Goal: Task Accomplishment & Management: Manage account settings

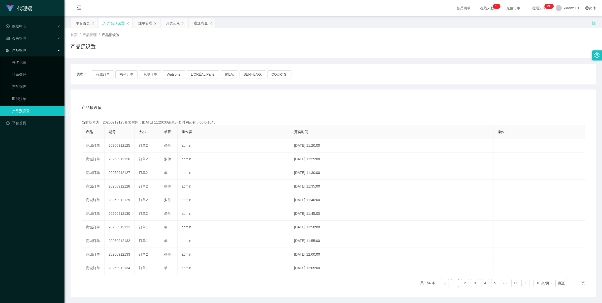
click at [120, 146] on td "20250912125" at bounding box center [120, 146] width 30 height 14
copy td "20250912125"
click at [149, 26] on div "注单管理" at bounding box center [145, 23] width 14 height 10
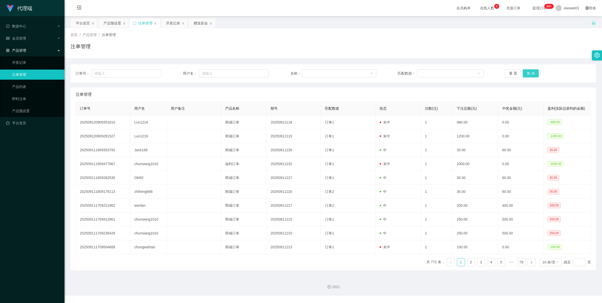
click at [528, 74] on button "查 询" at bounding box center [531, 73] width 16 height 8
click at [528, 74] on div "重 置 查 询" at bounding box center [548, 73] width 86 height 8
click at [528, 74] on button "查 询" at bounding box center [531, 73] width 16 height 8
click at [528, 74] on div "重 置 查 询" at bounding box center [548, 73] width 86 height 8
click at [528, 74] on button "查 询" at bounding box center [531, 73] width 16 height 8
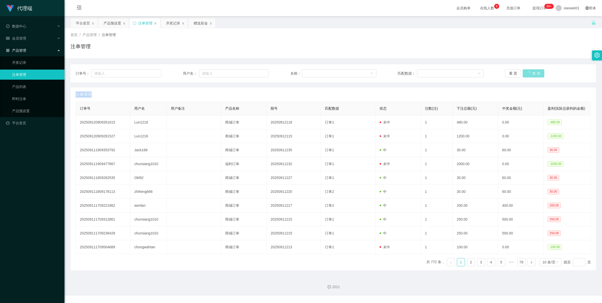
click at [528, 74] on div "重 置 查 询" at bounding box center [548, 73] width 86 height 8
click at [528, 74] on button "查 询" at bounding box center [534, 73] width 22 height 8
click at [528, 74] on div "重 置 查 询" at bounding box center [548, 73] width 86 height 8
click at [528, 74] on button "查 询" at bounding box center [531, 73] width 16 height 8
click at [528, 74] on div "重 置 查 询" at bounding box center [548, 73] width 86 height 8
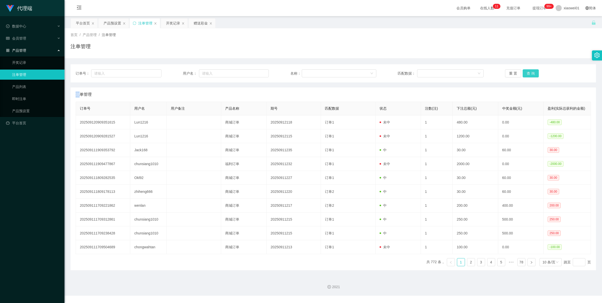
drag, startPoint x: 0, startPoint y: 0, endPoint x: 525, endPoint y: 73, distance: 529.8
click at [525, 73] on button "查 询" at bounding box center [531, 73] width 16 height 8
click at [525, 73] on div "重 置 查 询" at bounding box center [548, 73] width 86 height 8
click at [525, 73] on button "查 询" at bounding box center [531, 73] width 16 height 8
click at [525, 73] on div "重 置 查 询" at bounding box center [548, 73] width 86 height 8
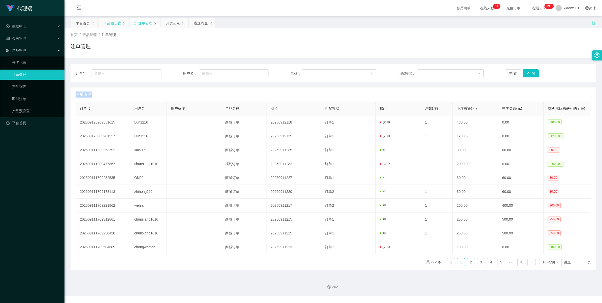
click at [109, 22] on div "产品预设置" at bounding box center [113, 23] width 18 height 10
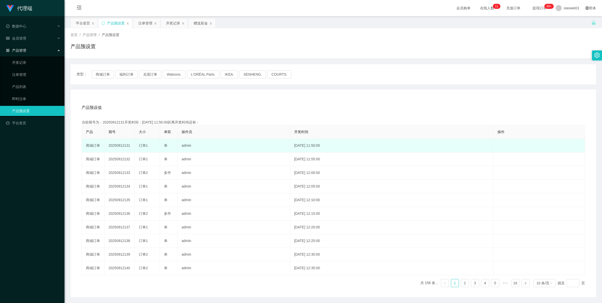
click at [114, 145] on td "20250912131" at bounding box center [120, 146] width 30 height 14
copy td "20250912131"
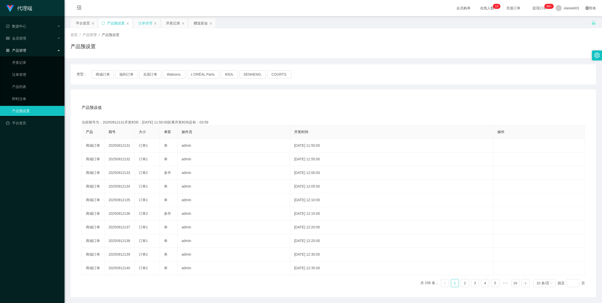
click at [144, 25] on div "注单管理" at bounding box center [145, 23] width 14 height 10
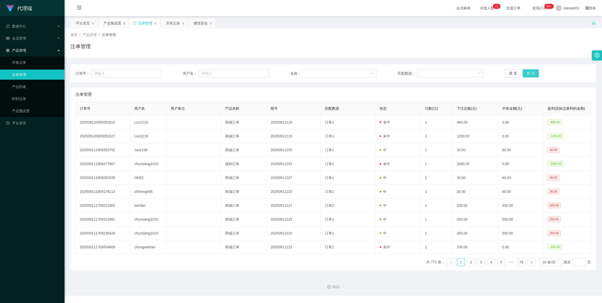
click at [535, 72] on button "查 询" at bounding box center [531, 73] width 16 height 8
click at [531, 72] on button "查 询" at bounding box center [531, 73] width 16 height 8
click at [531, 72] on div "重 置 查 询" at bounding box center [548, 73] width 86 height 8
click at [531, 72] on button "查 询" at bounding box center [534, 73] width 22 height 8
click at [531, 72] on div "重 置 查 询" at bounding box center [548, 73] width 86 height 8
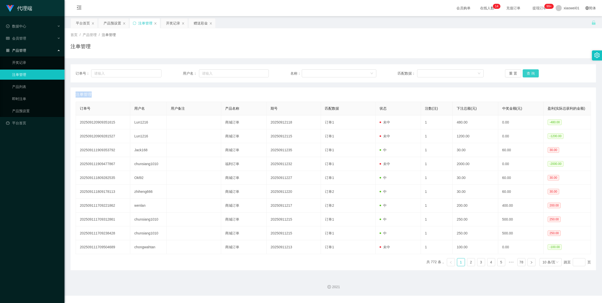
click at [531, 72] on button "查 询" at bounding box center [531, 73] width 16 height 8
click at [531, 72] on div "重 置 查 询" at bounding box center [548, 73] width 86 height 8
click at [531, 72] on button "查 询" at bounding box center [531, 73] width 16 height 8
click at [531, 72] on div "重 置 查 询" at bounding box center [548, 73] width 86 height 8
click at [531, 72] on button "查 询" at bounding box center [531, 73] width 16 height 8
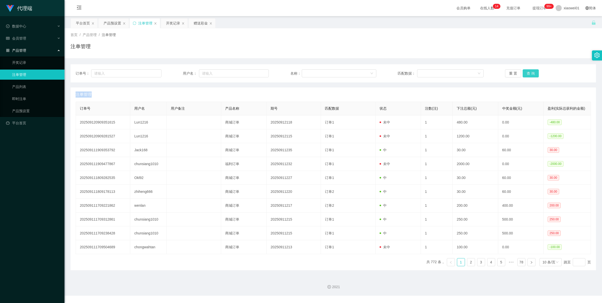
click at [531, 71] on button "查 询" at bounding box center [531, 73] width 16 height 8
click at [531, 71] on div "重 置 查 询" at bounding box center [548, 73] width 86 height 8
click at [531, 71] on button "查 询" at bounding box center [531, 73] width 16 height 8
click at [531, 71] on div "重 置 查 询" at bounding box center [548, 73] width 86 height 8
click at [531, 71] on button "查 询" at bounding box center [534, 73] width 22 height 8
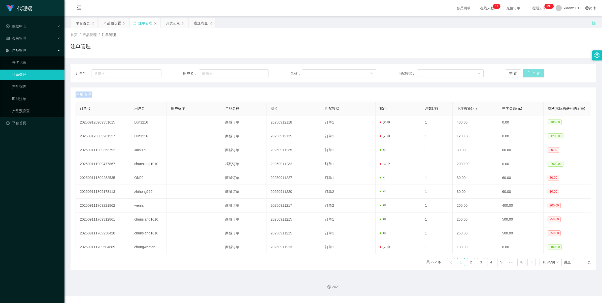
click at [531, 71] on div "重 置 查 询" at bounding box center [548, 73] width 86 height 8
click at [531, 71] on button "查 询" at bounding box center [531, 73] width 16 height 8
click at [531, 71] on div "重 置 查 询" at bounding box center [548, 73] width 86 height 8
click at [531, 71] on button "查 询" at bounding box center [531, 73] width 16 height 8
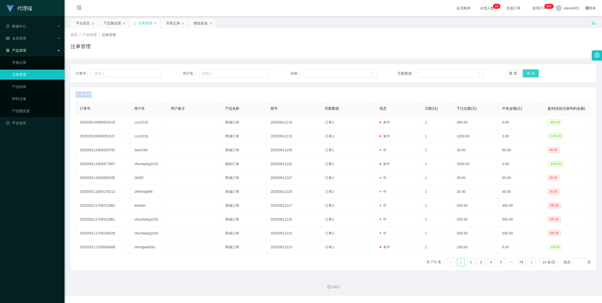
click at [524, 73] on button "查 询" at bounding box center [531, 73] width 16 height 8
click at [524, 73] on div "重 置 查 询" at bounding box center [548, 73] width 86 height 8
click at [524, 73] on button "查 询" at bounding box center [531, 73] width 16 height 8
click at [528, 70] on button "查 询" at bounding box center [531, 73] width 16 height 8
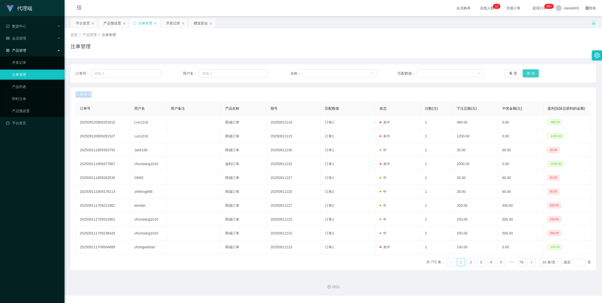
click at [528, 70] on button "查 询" at bounding box center [531, 73] width 16 height 8
click at [528, 70] on div "重 置 查 询" at bounding box center [548, 73] width 86 height 8
click at [528, 70] on button "查 询" at bounding box center [531, 73] width 16 height 8
click at [528, 70] on div "重 置 查 询" at bounding box center [548, 73] width 86 height 8
drag, startPoint x: 528, startPoint y: 70, endPoint x: 531, endPoint y: 76, distance: 6.8
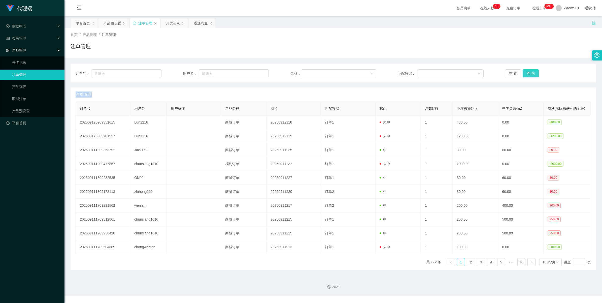
click at [531, 76] on button "查 询" at bounding box center [531, 73] width 16 height 8
click at [531, 74] on button "查 询" at bounding box center [531, 73] width 16 height 8
click at [531, 74] on div "重 置 查 询" at bounding box center [548, 73] width 86 height 8
click at [531, 74] on button "查 询" at bounding box center [531, 73] width 16 height 8
click at [531, 74] on div "重 置 查 询" at bounding box center [548, 73] width 86 height 8
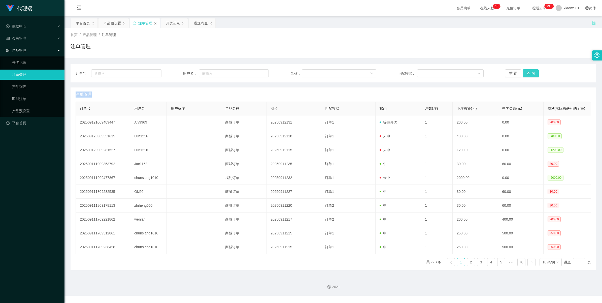
click at [531, 74] on button "查 询" at bounding box center [531, 73] width 16 height 8
click at [531, 74] on div "重 置 查 询" at bounding box center [548, 73] width 86 height 8
click at [531, 74] on button "查 询" at bounding box center [531, 73] width 16 height 8
click at [531, 74] on div "重 置 查 询" at bounding box center [548, 73] width 86 height 8
click at [531, 74] on button "查 询" at bounding box center [531, 73] width 16 height 8
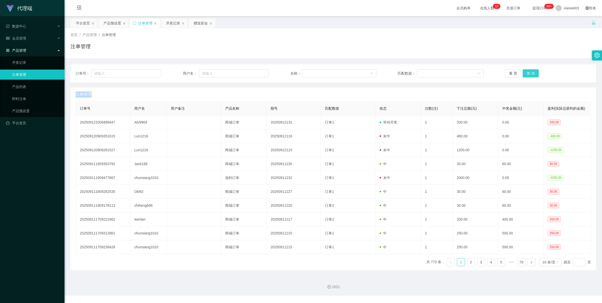
click at [531, 74] on div "重 置 查 询" at bounding box center [548, 73] width 86 height 8
click at [531, 74] on button "查 询" at bounding box center [531, 73] width 16 height 8
click at [531, 74] on div "重 置 查 询" at bounding box center [548, 73] width 86 height 8
click at [531, 74] on button "查 询" at bounding box center [531, 73] width 16 height 8
click at [531, 74] on div "重 置 查 询" at bounding box center [548, 73] width 86 height 8
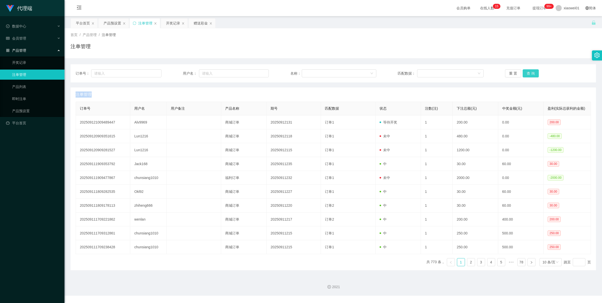
click at [531, 74] on button "查 询" at bounding box center [531, 73] width 16 height 8
click at [531, 74] on div "重 置 查 询" at bounding box center [548, 73] width 86 height 8
click at [531, 74] on button "查 询" at bounding box center [531, 73] width 16 height 8
click at [531, 74] on div "重 置 查 询" at bounding box center [548, 73] width 86 height 8
click at [531, 74] on button "查 询" at bounding box center [531, 73] width 16 height 8
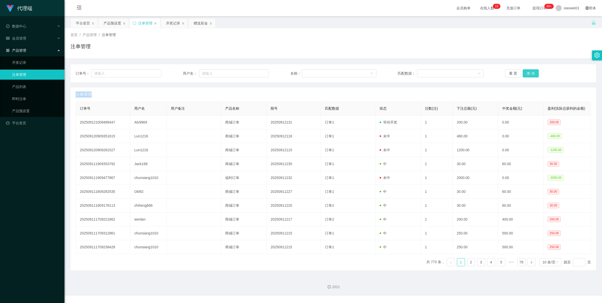
click at [531, 74] on div "重 置 查 询" at bounding box center [548, 73] width 86 height 8
click at [531, 74] on button "查 询" at bounding box center [531, 73] width 16 height 8
click at [531, 74] on div "重 置 查 询" at bounding box center [548, 73] width 86 height 8
click at [531, 74] on button "查 询" at bounding box center [531, 73] width 16 height 8
click at [531, 74] on div "重 置 查 询" at bounding box center [548, 73] width 86 height 8
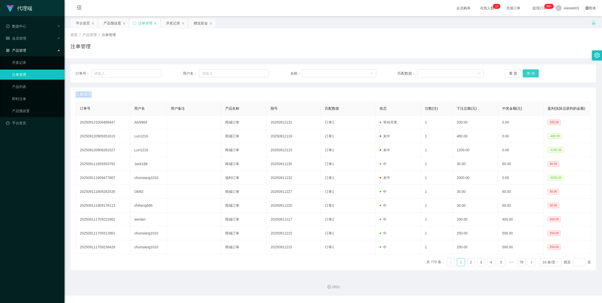
click at [531, 74] on button "查 询" at bounding box center [531, 73] width 16 height 8
click at [531, 74] on div "重 置 查 询" at bounding box center [548, 73] width 86 height 8
click at [531, 74] on button "查 询" at bounding box center [531, 73] width 16 height 8
click at [531, 74] on div "重 置 查 询" at bounding box center [548, 73] width 86 height 8
click at [529, 73] on button "查 询" at bounding box center [531, 73] width 16 height 8
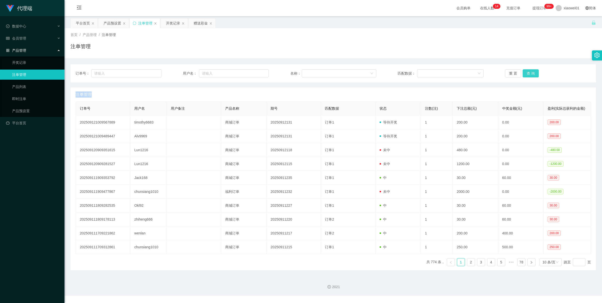
click at [529, 73] on button "查 询" at bounding box center [531, 73] width 16 height 8
click at [529, 73] on div "重 置 查 询" at bounding box center [548, 73] width 86 height 8
click at [529, 73] on button "查 询" at bounding box center [531, 73] width 16 height 8
click at [529, 73] on div "重 置 查 询" at bounding box center [548, 73] width 86 height 8
click at [526, 74] on button "查 询" at bounding box center [531, 73] width 16 height 8
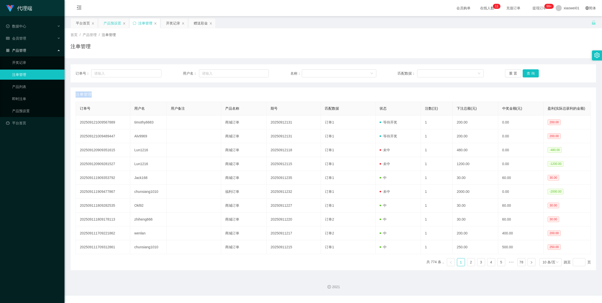
click at [113, 26] on div "产品预设置" at bounding box center [113, 23] width 18 height 10
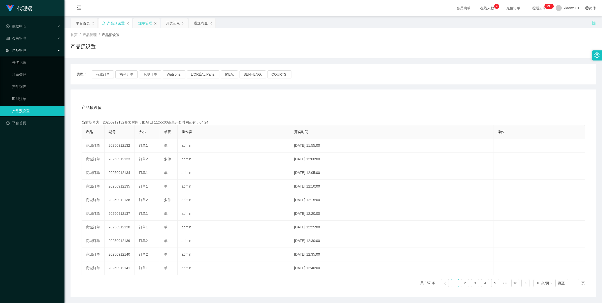
click at [144, 23] on div "注单管理" at bounding box center [145, 23] width 14 height 10
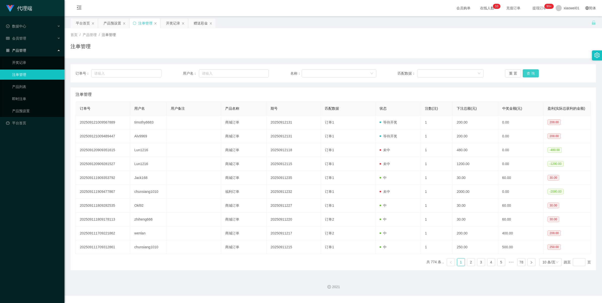
click at [525, 73] on button "查 询" at bounding box center [531, 73] width 16 height 8
click at [525, 73] on div "重 置 查 询" at bounding box center [548, 73] width 86 height 8
click at [525, 73] on button "查 询" at bounding box center [531, 73] width 16 height 8
click at [525, 73] on div "重 置 查 询" at bounding box center [548, 73] width 86 height 8
click at [108, 25] on div "产品预设置" at bounding box center [113, 23] width 18 height 10
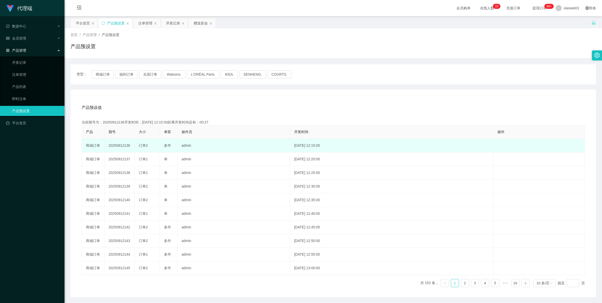
click at [118, 144] on td "20250912136" at bounding box center [120, 146] width 30 height 14
copy td "20250912136"
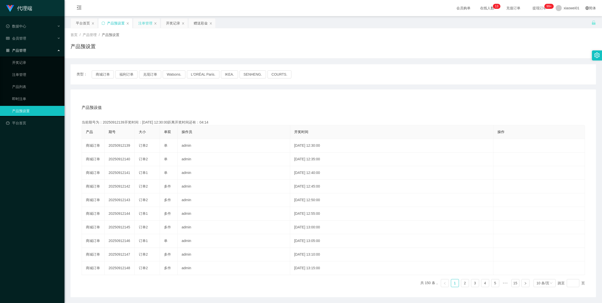
click at [143, 24] on div "注单管理" at bounding box center [145, 23] width 14 height 10
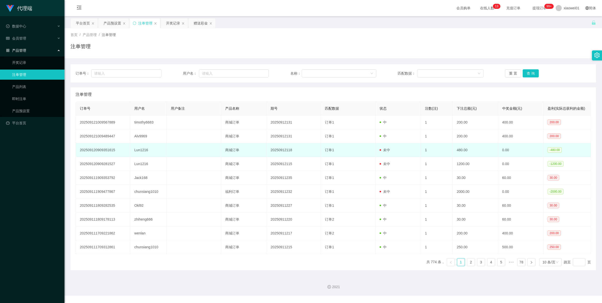
click at [139, 149] on td "Lun1216" at bounding box center [148, 150] width 36 height 14
copy td "Lun1216"
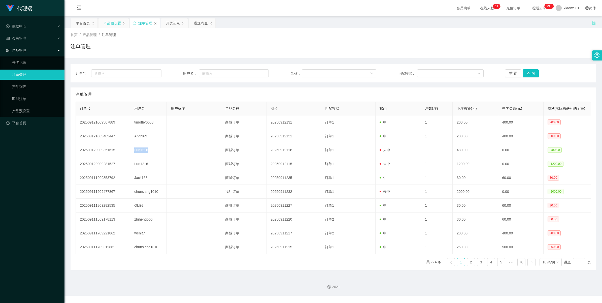
click at [114, 24] on div "产品预设置" at bounding box center [113, 23] width 18 height 10
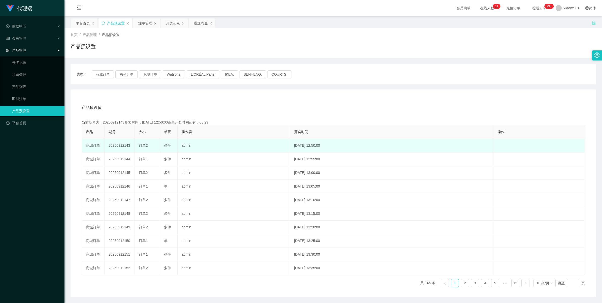
click at [113, 143] on td "20250912143" at bounding box center [120, 146] width 30 height 14
copy td "20250912143"
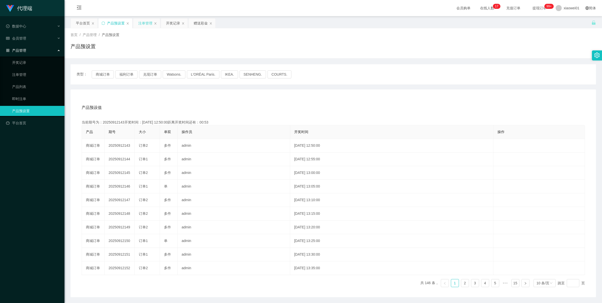
click at [143, 22] on div "注单管理" at bounding box center [145, 23] width 14 height 10
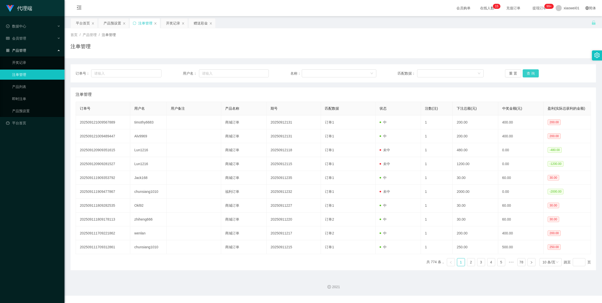
click at [524, 70] on button "查 询" at bounding box center [531, 73] width 16 height 8
click at [524, 70] on div "重 置 查 询" at bounding box center [548, 73] width 86 height 8
click at [524, 70] on button "查 询" at bounding box center [531, 73] width 16 height 8
click at [524, 70] on div "重 置 查 询" at bounding box center [548, 73] width 86 height 8
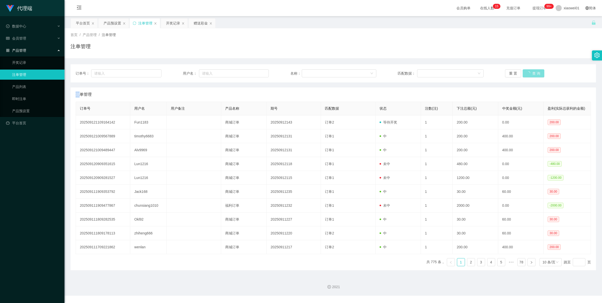
click at [524, 70] on button "查 询" at bounding box center [534, 73] width 22 height 8
click at [524, 70] on div "重 置 查 询" at bounding box center [548, 73] width 86 height 8
click at [524, 70] on button "查 询" at bounding box center [531, 73] width 16 height 8
click at [524, 70] on div "重 置 查 询" at bounding box center [548, 73] width 86 height 8
click at [524, 70] on button "查 询" at bounding box center [534, 73] width 22 height 8
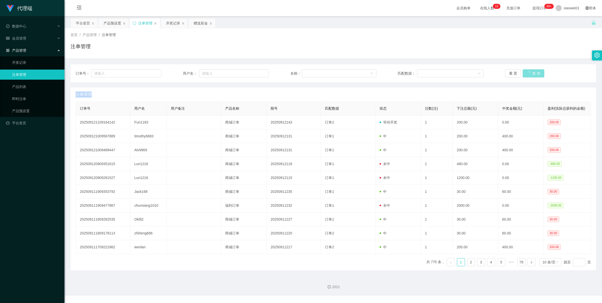
click at [524, 70] on div "重 置 查 询" at bounding box center [548, 73] width 86 height 8
click at [524, 70] on button "查 询" at bounding box center [531, 73] width 16 height 8
click at [524, 70] on div "重 置 查 询" at bounding box center [548, 73] width 86 height 8
click at [524, 70] on button "查 询" at bounding box center [531, 73] width 16 height 8
click at [524, 70] on div "重 置 查 询" at bounding box center [548, 73] width 86 height 8
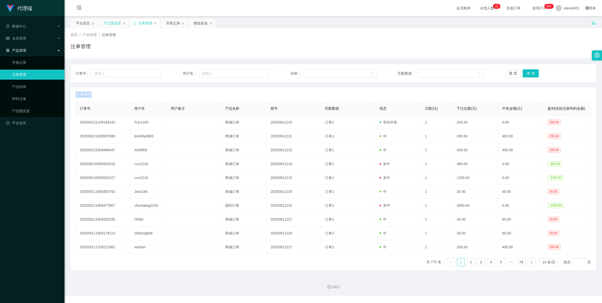
click at [105, 23] on div "产品预设置" at bounding box center [113, 23] width 18 height 10
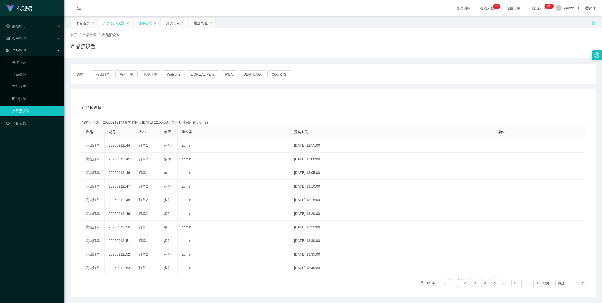
click at [143, 23] on div "注单管理" at bounding box center [145, 23] width 14 height 10
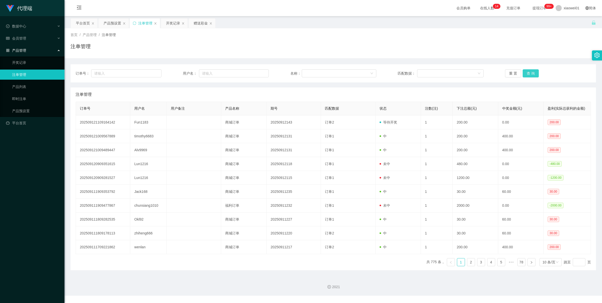
click at [527, 71] on button "查 询" at bounding box center [531, 73] width 16 height 8
click at [527, 71] on div "重 置 查 询" at bounding box center [548, 73] width 86 height 8
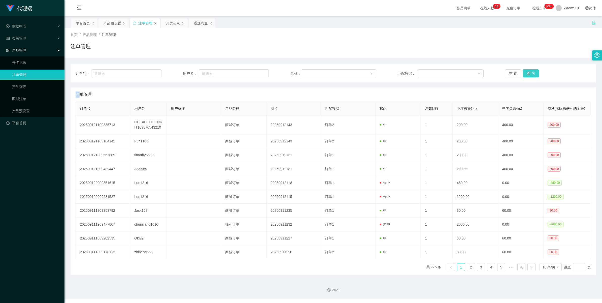
click at [527, 71] on button "查 询" at bounding box center [531, 73] width 16 height 8
click at [527, 71] on div "重 置 查 询" at bounding box center [548, 73] width 86 height 8
click at [527, 71] on button "查 询" at bounding box center [534, 73] width 22 height 8
click at [527, 71] on button "查 询" at bounding box center [531, 73] width 16 height 8
click at [527, 71] on div "重 置 查 询" at bounding box center [548, 73] width 86 height 8
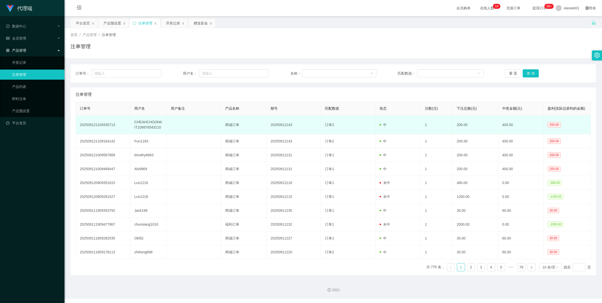
click at [142, 122] on td "CHEAHCHOONKIT109876543210" at bounding box center [148, 124] width 36 height 19
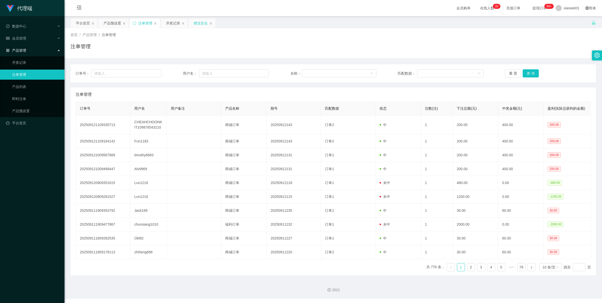
click at [196, 22] on div "赠送彩金" at bounding box center [201, 23] width 14 height 10
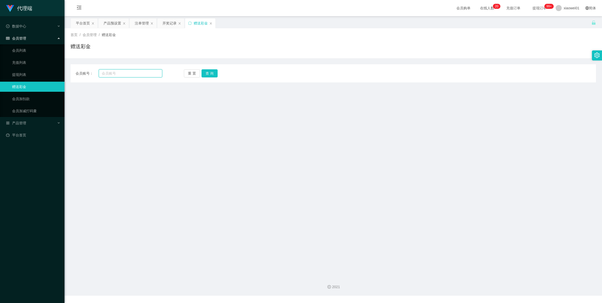
click at [138, 72] on input "text" at bounding box center [131, 73] width 64 height 8
paste input "CHEAHCHOONKIT109876543210"
type input "CHEAHCHOONKIT109876543210"
click at [205, 72] on button "查 询" at bounding box center [210, 73] width 16 height 8
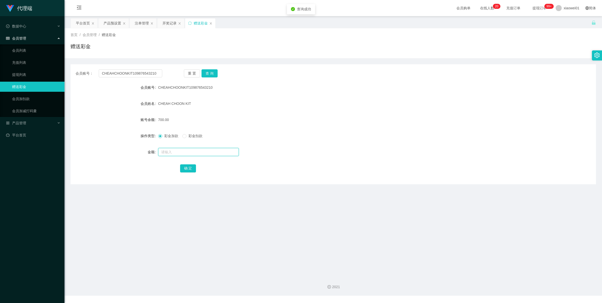
click at [168, 150] on input "text" at bounding box center [198, 152] width 81 height 8
type input "400"
click at [188, 166] on button "确 定" at bounding box center [188, 168] width 16 height 8
click at [143, 20] on div "注单管理" at bounding box center [142, 23] width 14 height 10
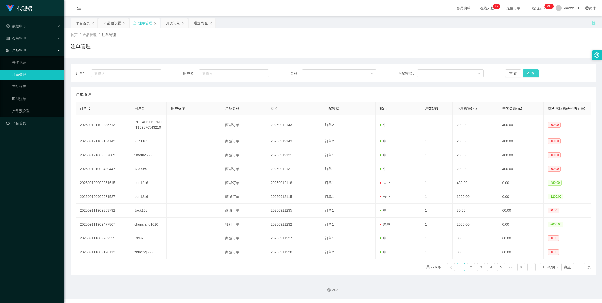
click at [529, 71] on button "查 询" at bounding box center [531, 73] width 16 height 8
click at [529, 71] on div "重 置 查 询" at bounding box center [548, 73] width 86 height 8
click at [529, 71] on button "查 询" at bounding box center [531, 73] width 16 height 8
click at [529, 71] on div "重 置 查 询" at bounding box center [548, 73] width 86 height 8
click at [529, 71] on button "查 询" at bounding box center [531, 73] width 16 height 8
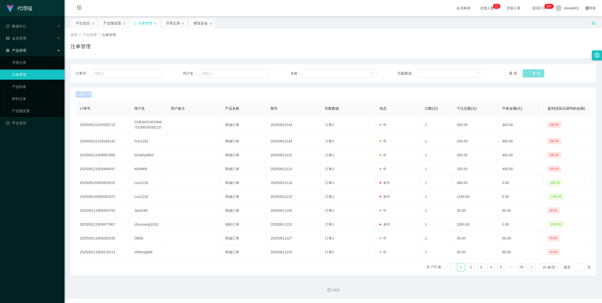
click at [529, 71] on div "重 置 查 询" at bounding box center [548, 73] width 86 height 8
click at [529, 71] on button "查 询" at bounding box center [531, 73] width 16 height 8
click at [529, 71] on div "重 置 查 询" at bounding box center [548, 73] width 86 height 8
click at [200, 25] on div "赠送彩金" at bounding box center [201, 23] width 14 height 10
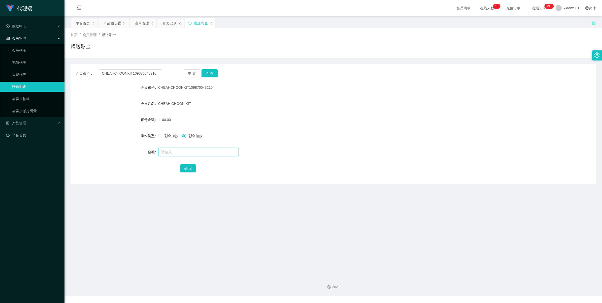
click at [172, 156] on input "text" at bounding box center [198, 152] width 81 height 8
type input "400"
click at [183, 168] on button "确 定" at bounding box center [188, 168] width 16 height 8
click at [114, 26] on div "产品预设置" at bounding box center [113, 23] width 18 height 10
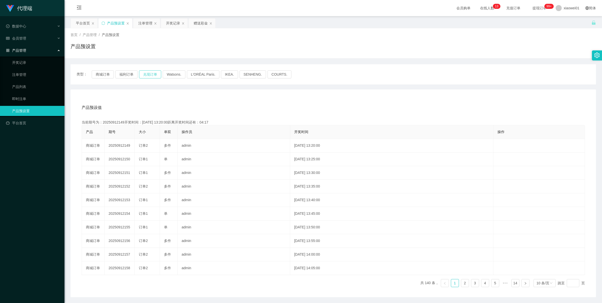
click at [153, 74] on button "兑现订单" at bounding box center [150, 74] width 22 height 8
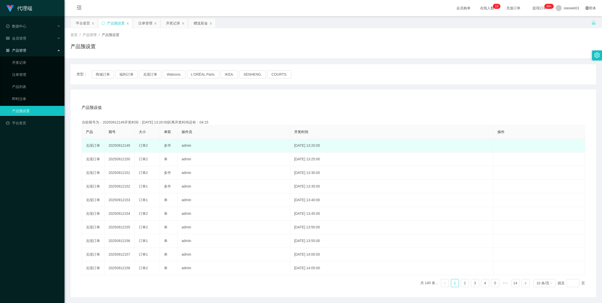
click at [122, 146] on td "20250912149" at bounding box center [120, 146] width 30 height 14
copy td "20250912149"
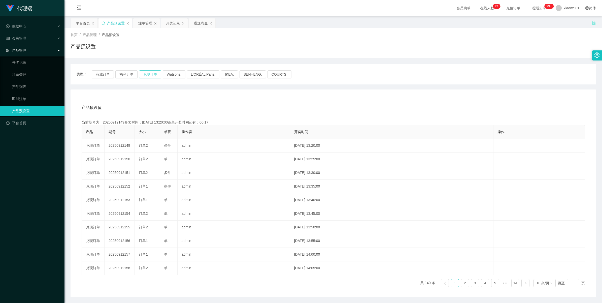
click at [144, 74] on button "兑现订单" at bounding box center [150, 74] width 22 height 8
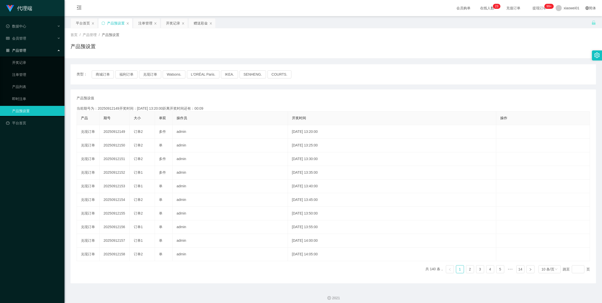
click at [120, 132] on td "20250912149" at bounding box center [115, 132] width 30 height 14
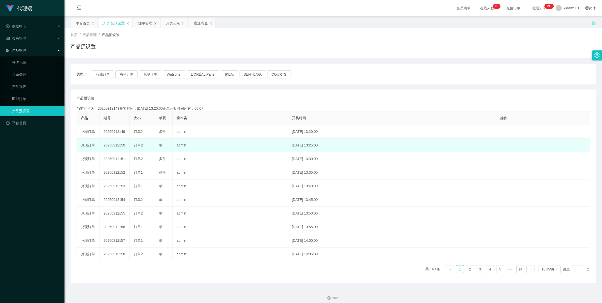
drag, startPoint x: 0, startPoint y: 0, endPoint x: 114, endPoint y: 145, distance: 184.6
click at [114, 145] on td "20250912150" at bounding box center [115, 146] width 30 height 14
copy td "20250912150"
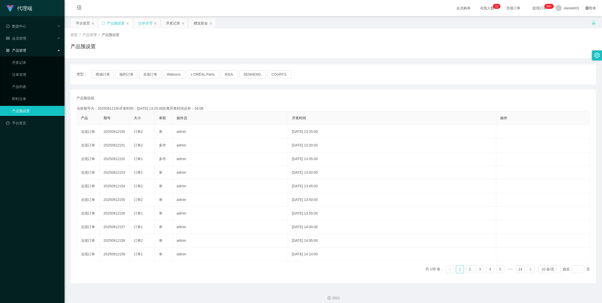
click at [147, 19] on div "注单管理" at bounding box center [145, 23] width 14 height 10
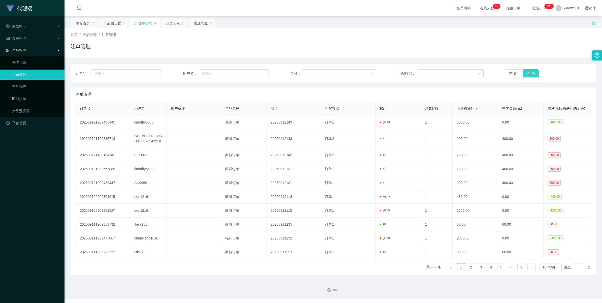
click at [528, 71] on button "查 询" at bounding box center [531, 73] width 16 height 8
click at [528, 71] on div "重 置 查 询" at bounding box center [548, 73] width 86 height 8
click at [528, 71] on button "查 询" at bounding box center [531, 73] width 16 height 8
click at [528, 71] on div "重 置 查 询" at bounding box center [548, 73] width 86 height 8
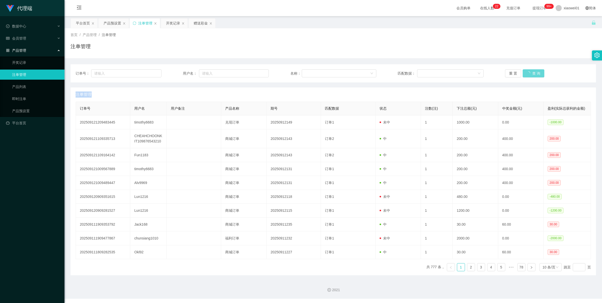
click at [528, 71] on div "重 置 查 询" at bounding box center [548, 73] width 86 height 8
click at [528, 71] on button "查 询" at bounding box center [531, 73] width 16 height 8
click at [528, 71] on div "重 置 查 询" at bounding box center [548, 73] width 86 height 8
click at [528, 71] on button "查 询" at bounding box center [531, 73] width 16 height 8
click at [528, 71] on div "重 置 查 询" at bounding box center [548, 73] width 86 height 8
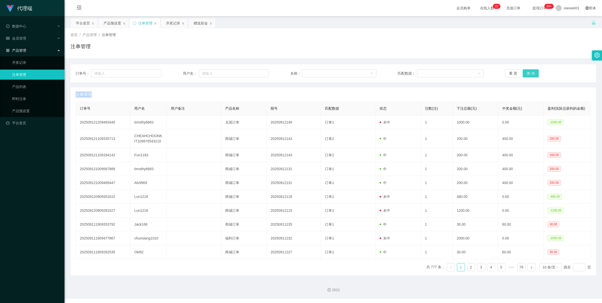
click at [528, 71] on button "查 询" at bounding box center [531, 73] width 16 height 8
click at [528, 71] on div "重 置 查 询" at bounding box center [548, 73] width 86 height 8
click at [528, 71] on button "查 询" at bounding box center [531, 73] width 16 height 8
click at [528, 71] on div "重 置 查 询" at bounding box center [548, 73] width 86 height 8
click at [18, 42] on div "会员管理" at bounding box center [32, 38] width 65 height 10
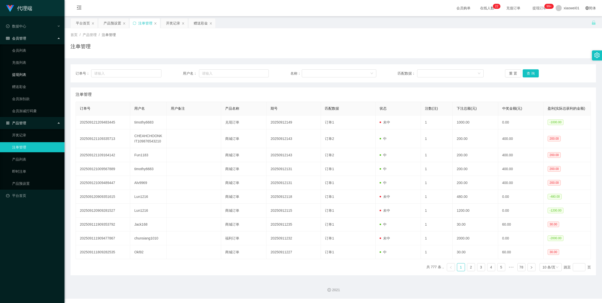
click at [19, 76] on link "提现列表" at bounding box center [36, 75] width 48 height 10
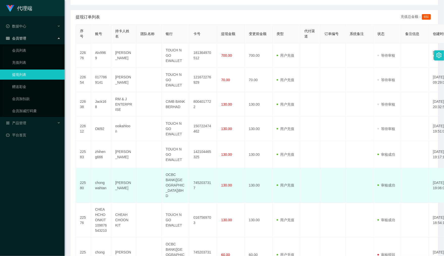
scroll to position [194, 0]
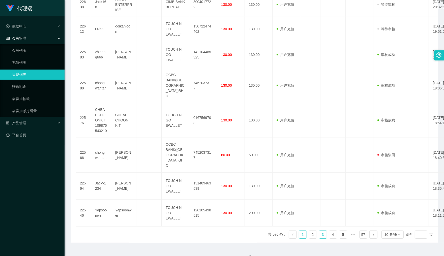
click at [319, 231] on link "3" at bounding box center [323, 235] width 8 height 8
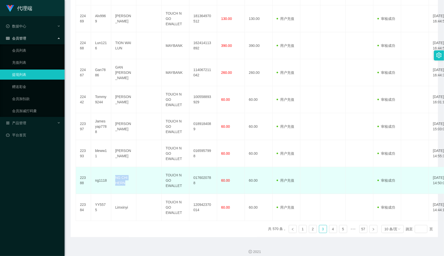
drag, startPoint x: 114, startPoint y: 178, endPoint x: 134, endPoint y: 184, distance: 20.3
click at [134, 184] on td "NG CHI HERN" at bounding box center [123, 180] width 25 height 27
copy td "NG CHI HERN"
click at [169, 178] on td "TOUCH N GO EWALLET" at bounding box center [176, 180] width 28 height 27
drag, startPoint x: 164, startPoint y: 176, endPoint x: 182, endPoint y: 192, distance: 24.4
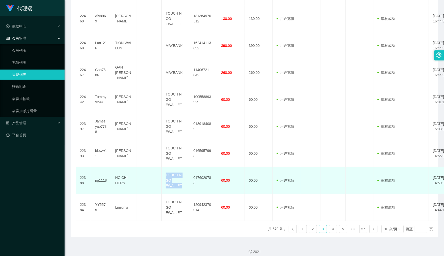
click at [182, 192] on td "TOUCH N GO EWALLET" at bounding box center [176, 180] width 28 height 27
copy td "TOUCH N GO EWALLET"
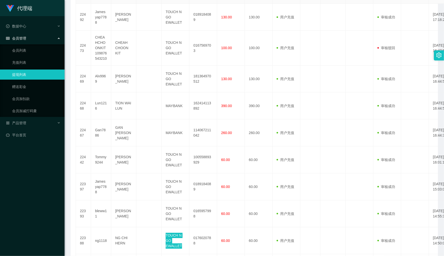
scroll to position [189, 0]
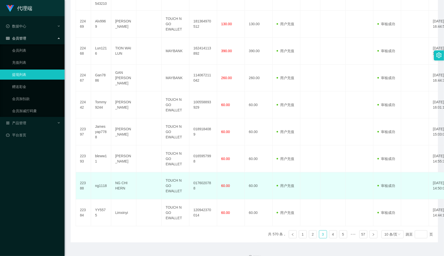
click at [200, 185] on td "0176020788" at bounding box center [203, 185] width 28 height 27
copy td "0176020788"
click at [209, 186] on td "0176020788" at bounding box center [203, 185] width 28 height 27
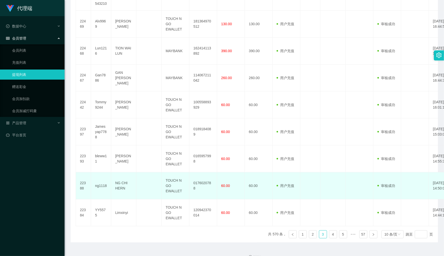
click at [119, 183] on td "NG CHI HERN" at bounding box center [123, 185] width 25 height 27
drag, startPoint x: 115, startPoint y: 183, endPoint x: 126, endPoint y: 187, distance: 10.9
click at [126, 187] on td "NG CHI HERN" at bounding box center [123, 185] width 25 height 27
copy td "NG CHI HERN"
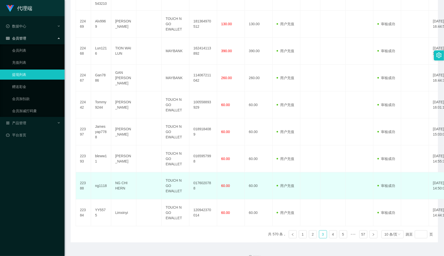
click at [196, 187] on td "0176020788" at bounding box center [203, 185] width 28 height 27
copy td "0176020788"
drag, startPoint x: 115, startPoint y: 183, endPoint x: 128, endPoint y: 188, distance: 13.8
click at [128, 188] on td "NG CHI HERN" at bounding box center [123, 185] width 25 height 27
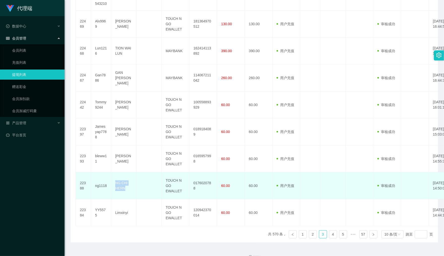
copy td "NG CHI HERN"
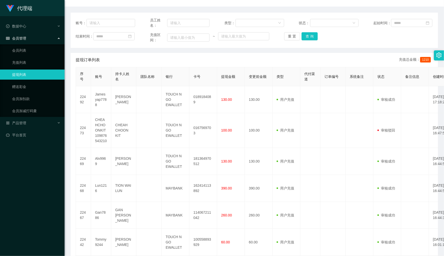
scroll to position [0, 0]
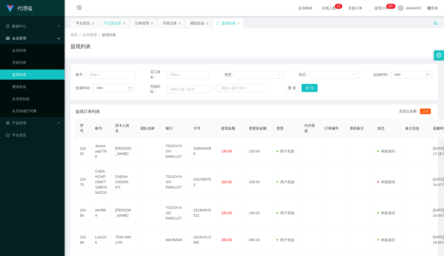
click at [108, 21] on div "产品预设置" at bounding box center [113, 23] width 18 height 10
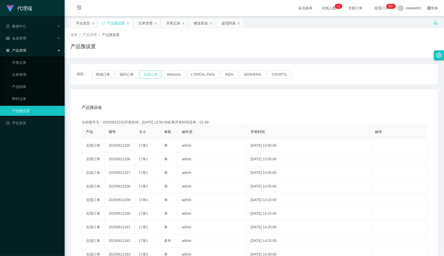
click at [147, 73] on button "兑现订单" at bounding box center [150, 74] width 22 height 8
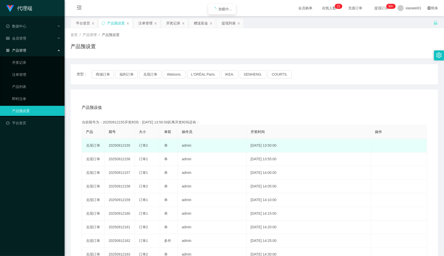
click at [116, 144] on td "20250912155" at bounding box center [120, 146] width 30 height 14
copy td "20250912155"
